Goal: Find specific page/section: Find specific page/section

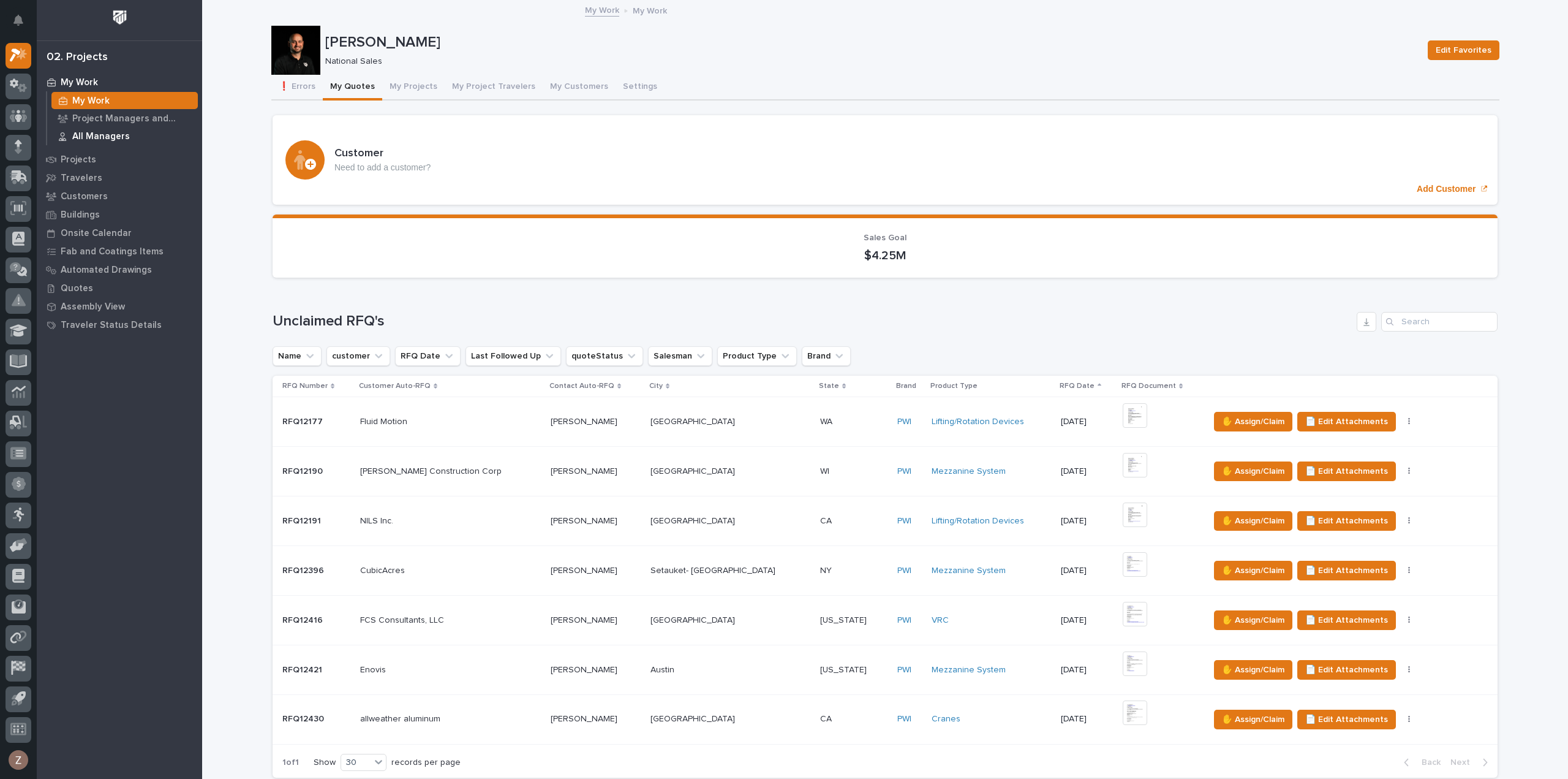
click at [102, 135] on p "All Managers" at bounding box center [100, 136] width 57 height 11
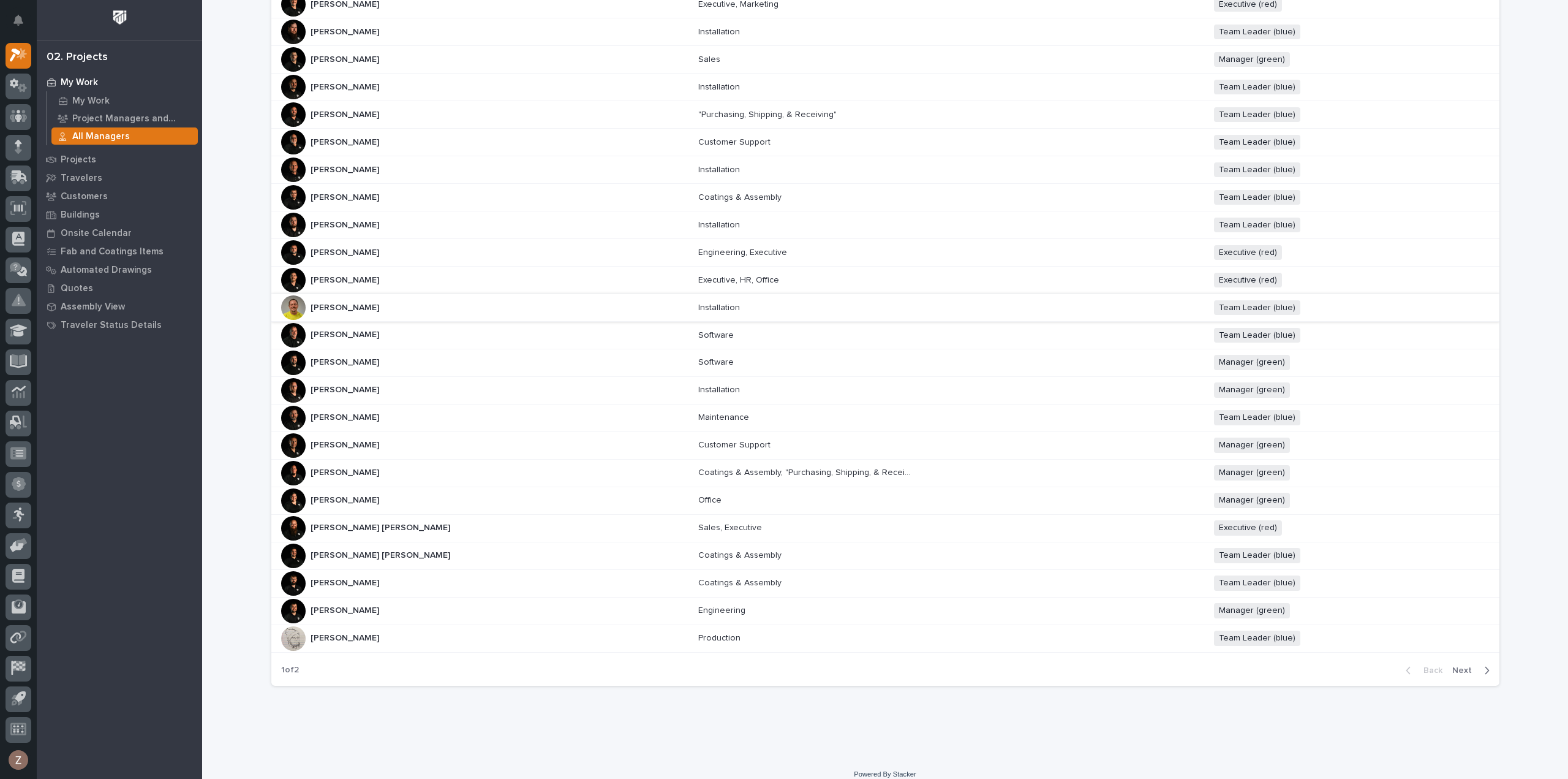
scroll to position [292, 0]
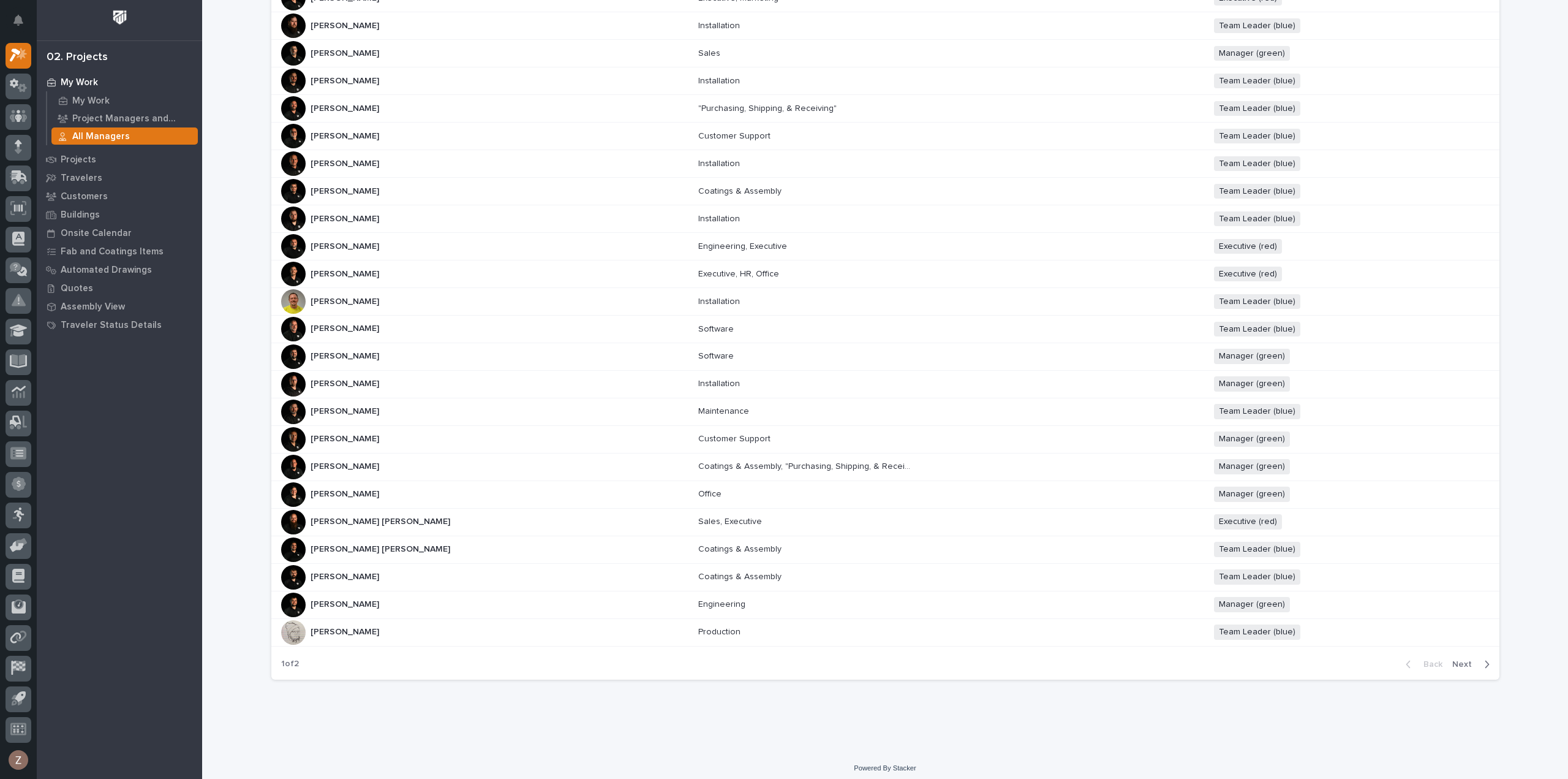
click at [1466, 662] on span "Next" at bounding box center [1465, 664] width 27 height 11
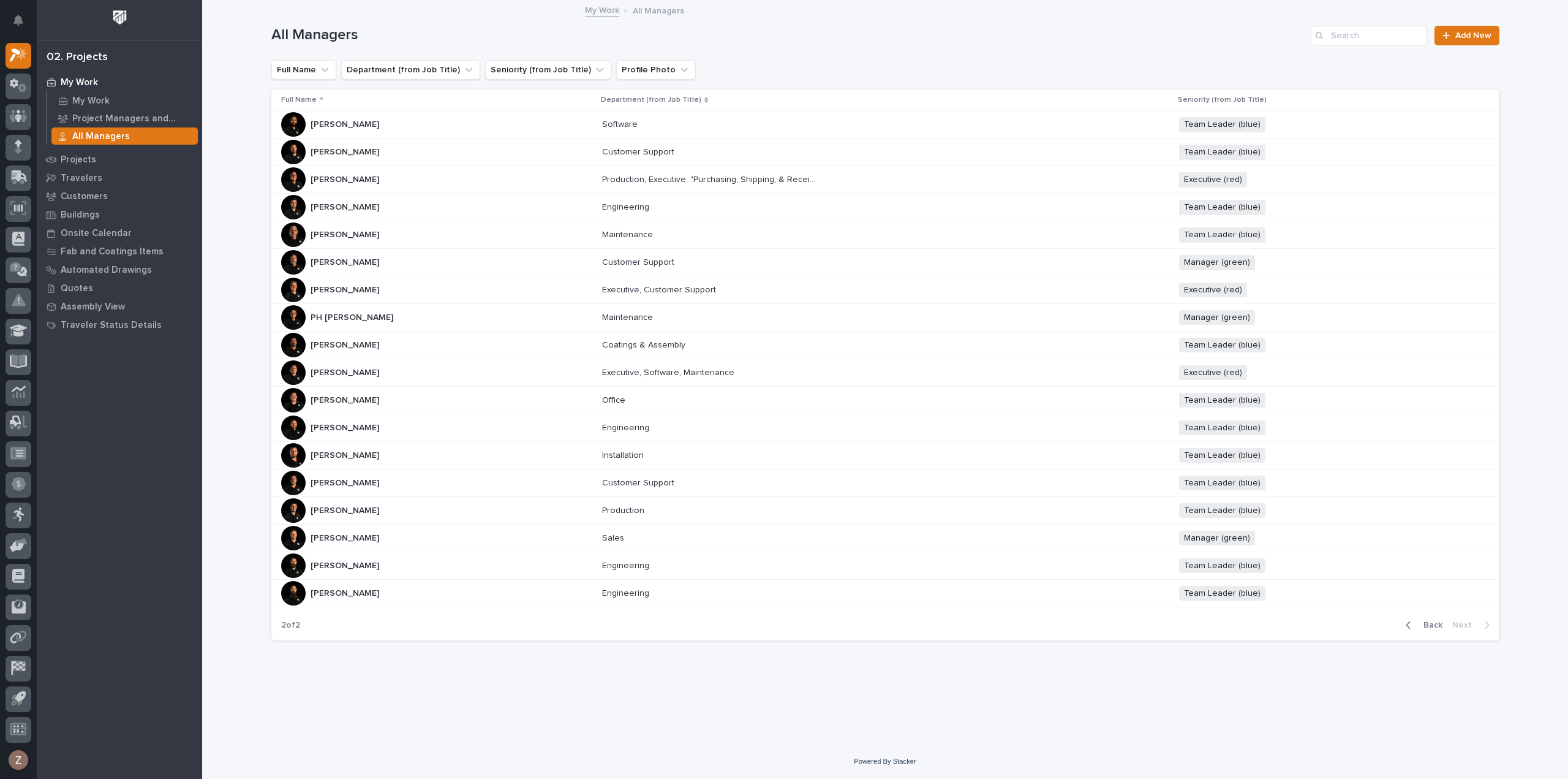
click at [1425, 619] on span "Back" at bounding box center [1429, 624] width 26 height 11
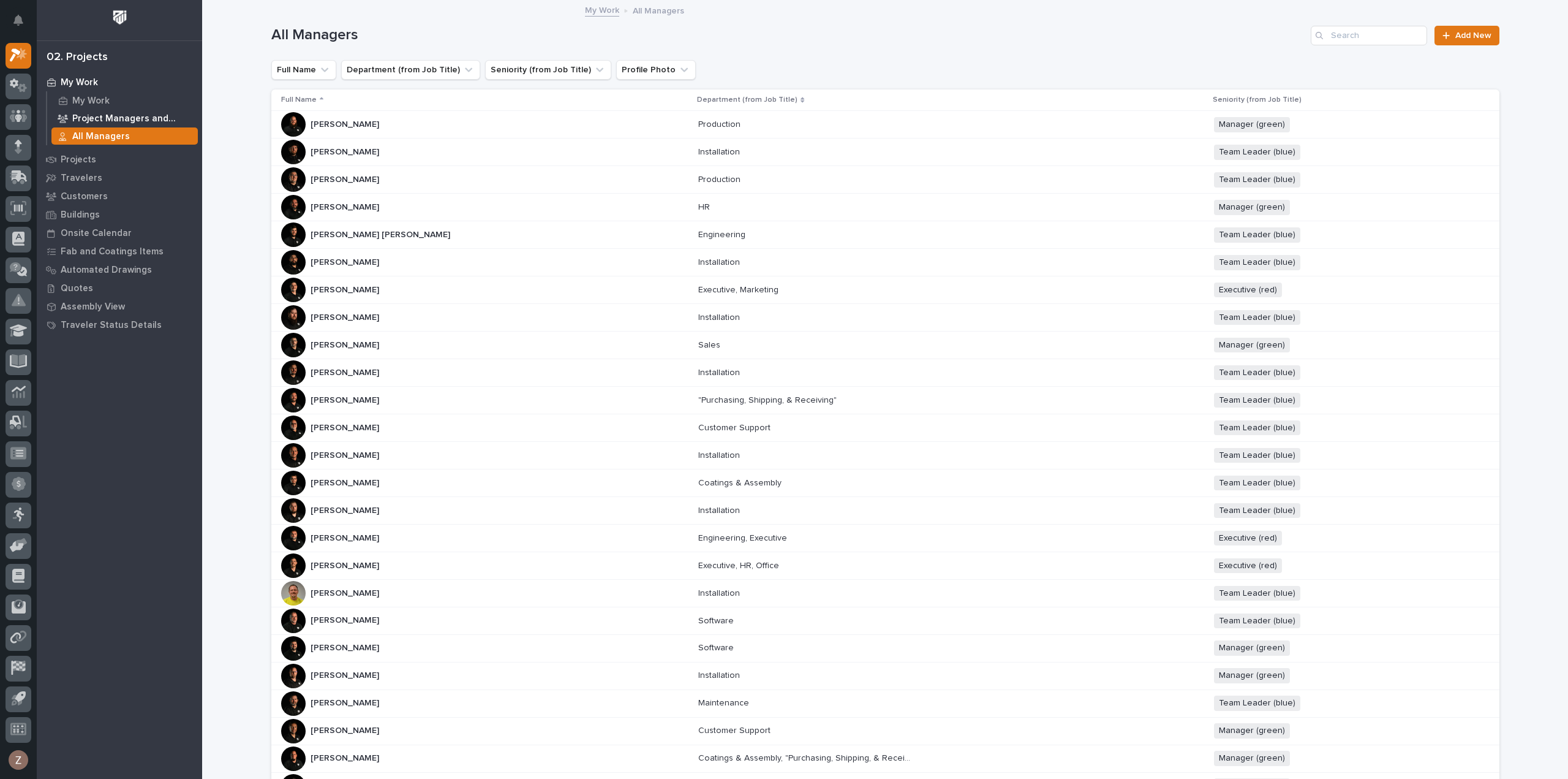
click at [120, 118] on p "Project Managers and Engineers" at bounding box center [132, 119] width 120 height 11
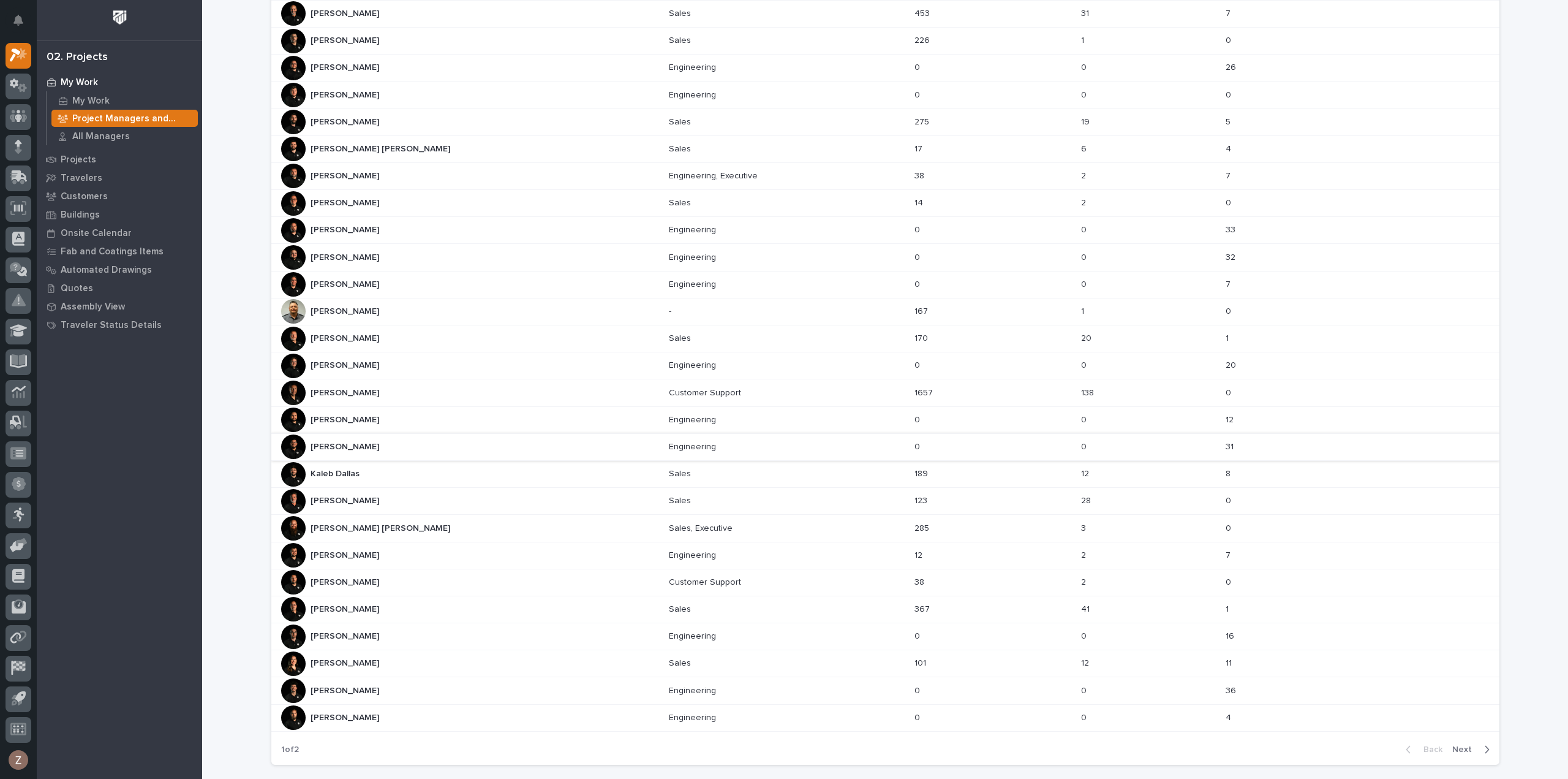
scroll to position [277, 0]
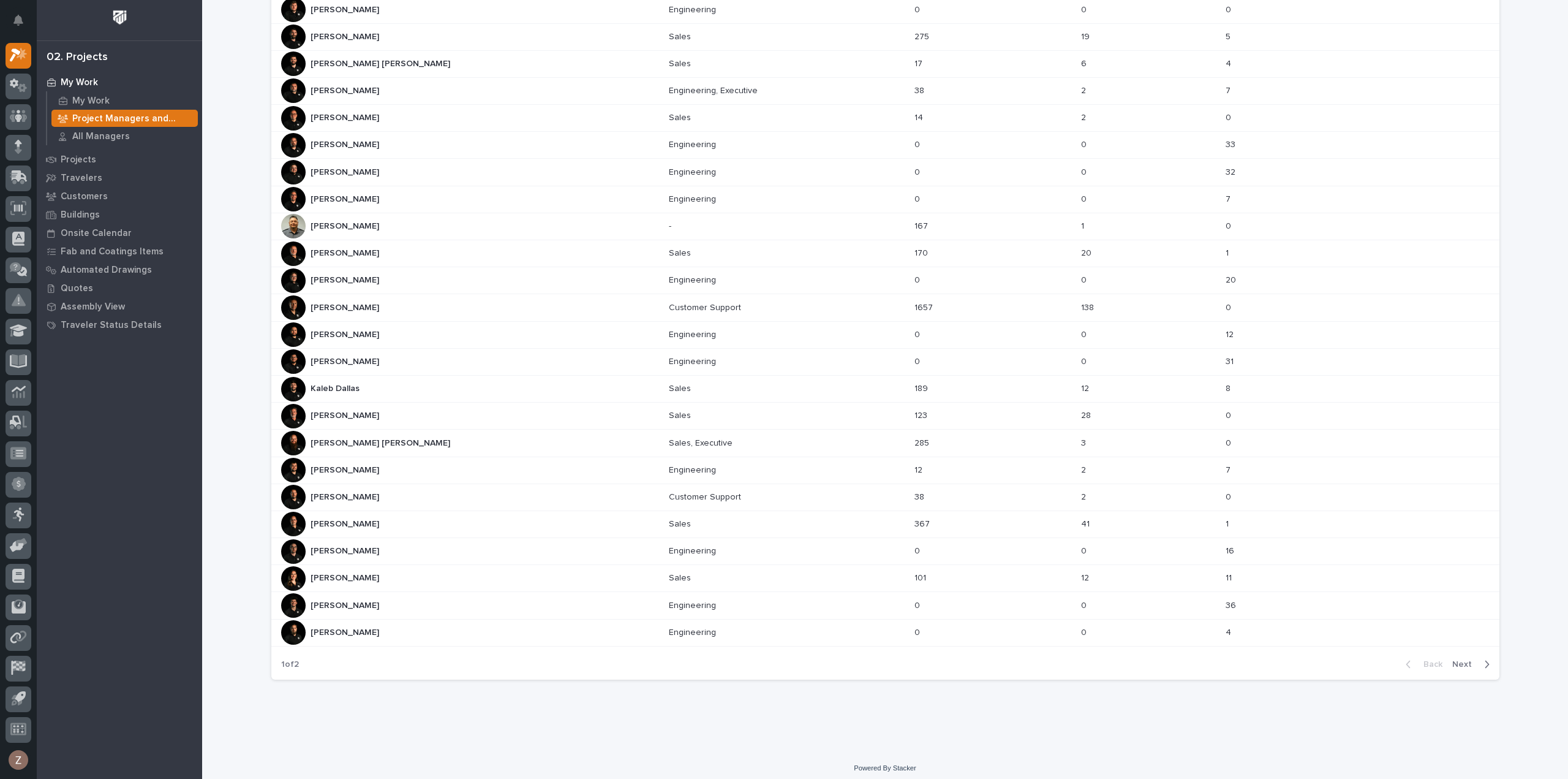
click at [1459, 659] on span "Next" at bounding box center [1465, 664] width 27 height 11
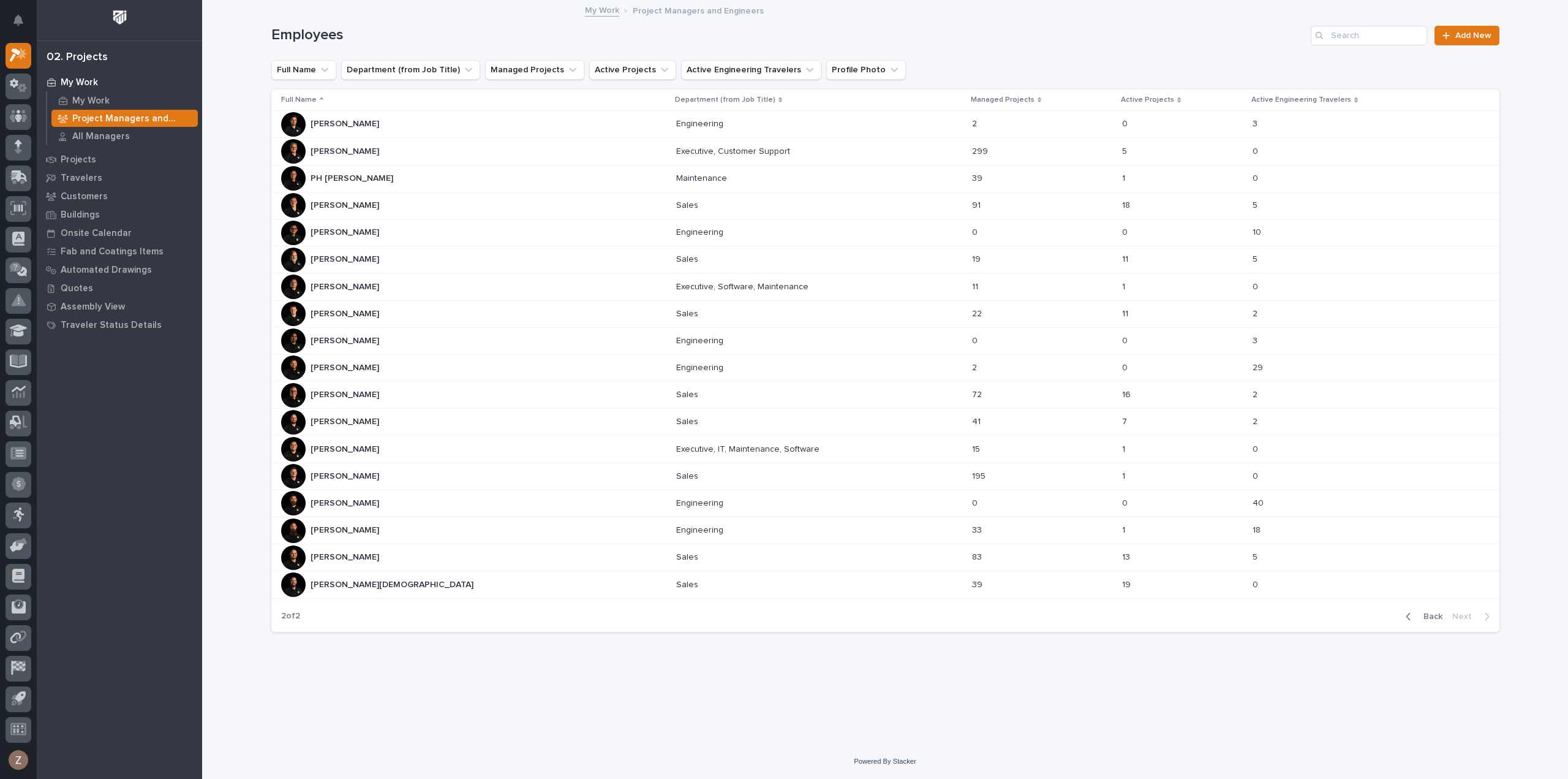
click at [399, 200] on div "[PERSON_NAME] [PERSON_NAME]" at bounding box center [474, 205] width 385 height 25
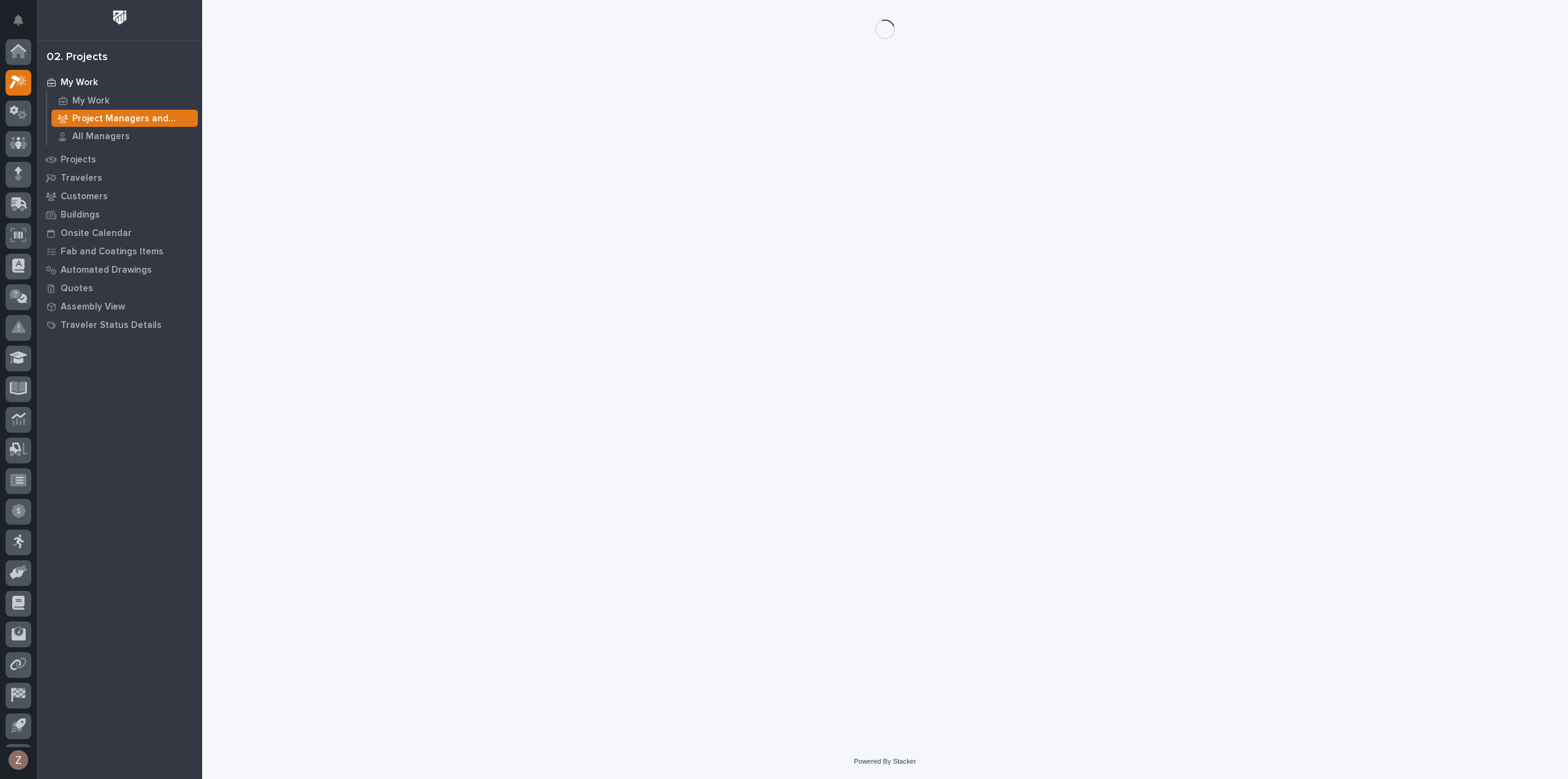
scroll to position [27, 0]
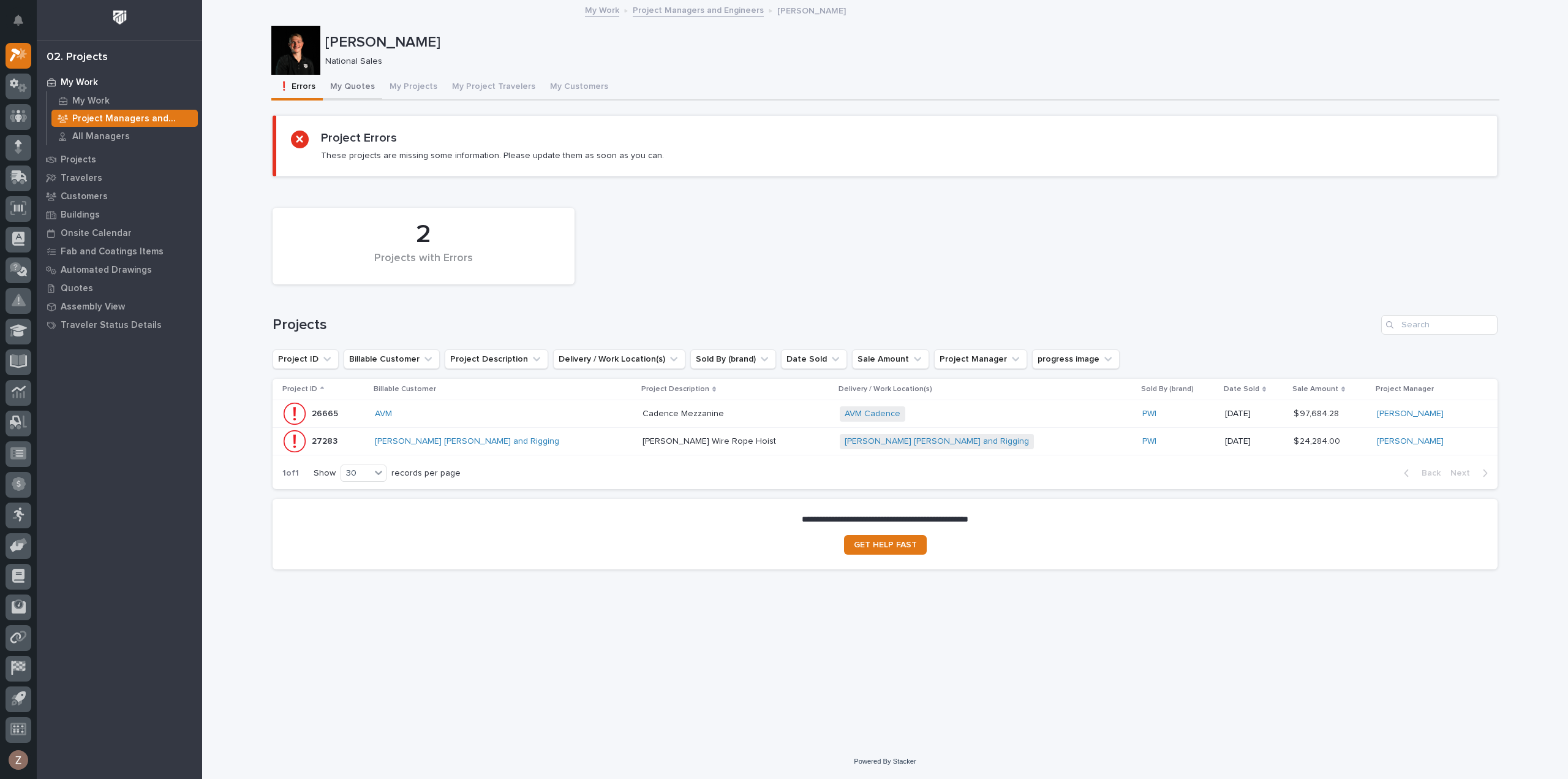
click at [356, 84] on button "My Quotes" at bounding box center [352, 87] width 60 height 25
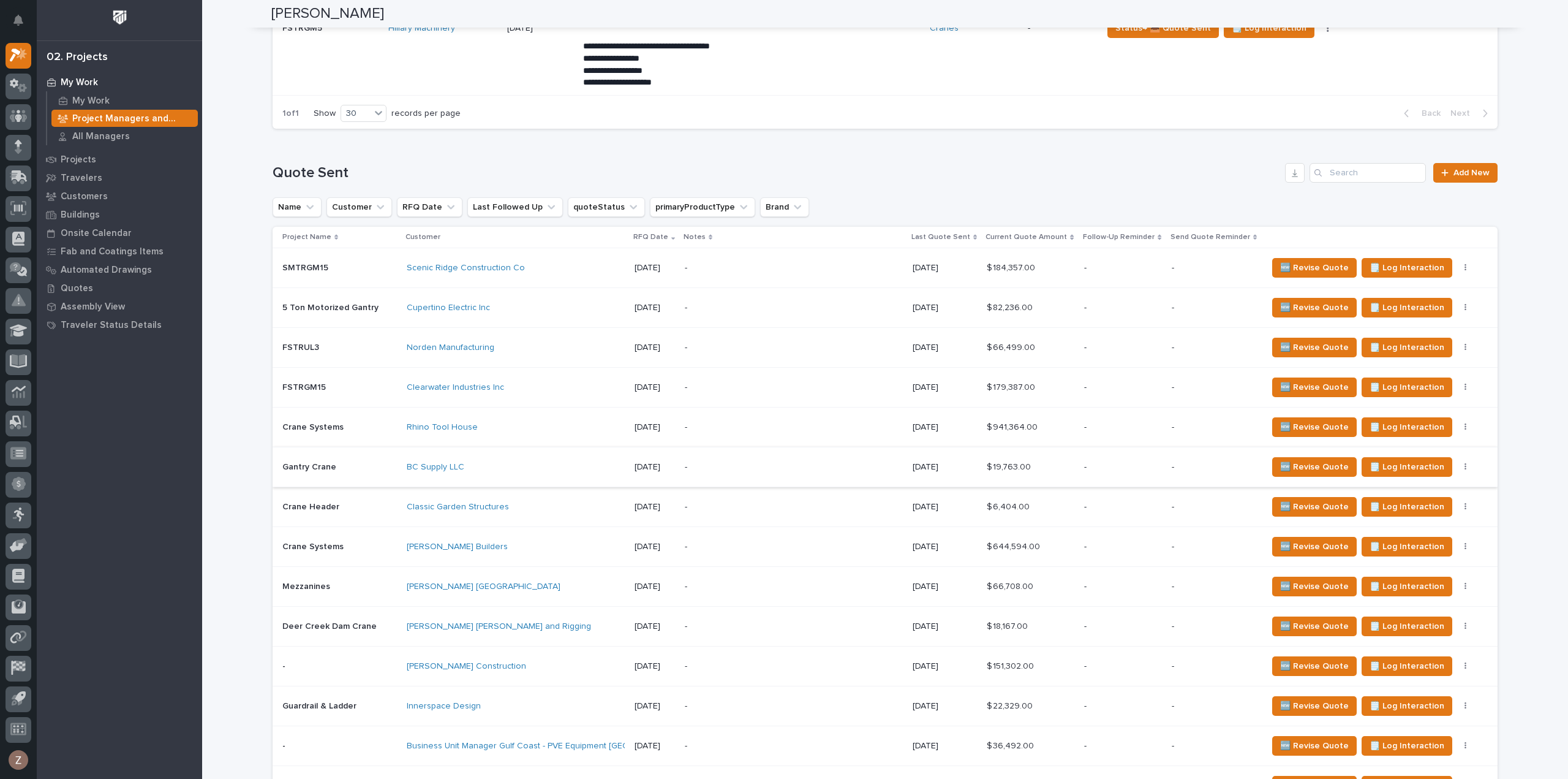
scroll to position [1042, 0]
